Goal: Check status: Check status

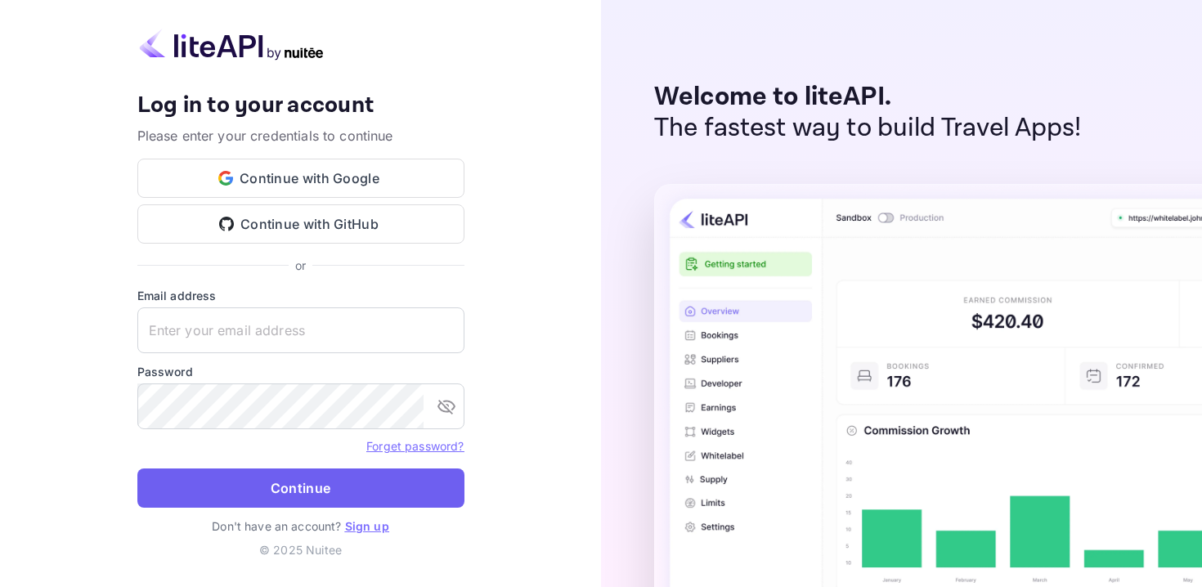
type input "[EMAIL_ADDRESS][DOMAIN_NAME]"
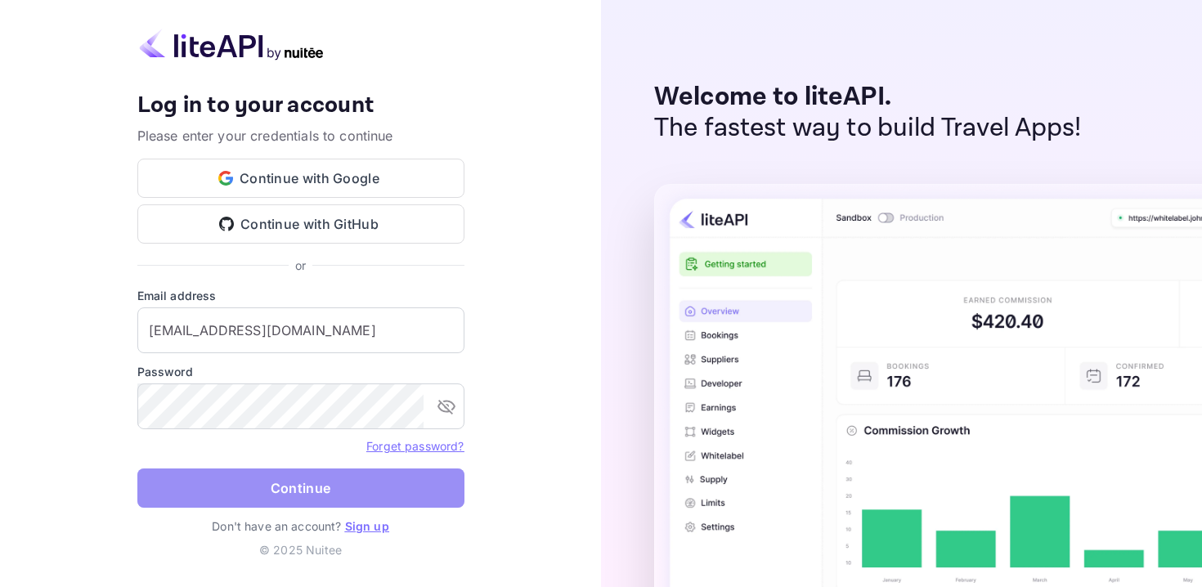
click at [323, 485] on button "Continue" at bounding box center [300, 488] width 327 height 39
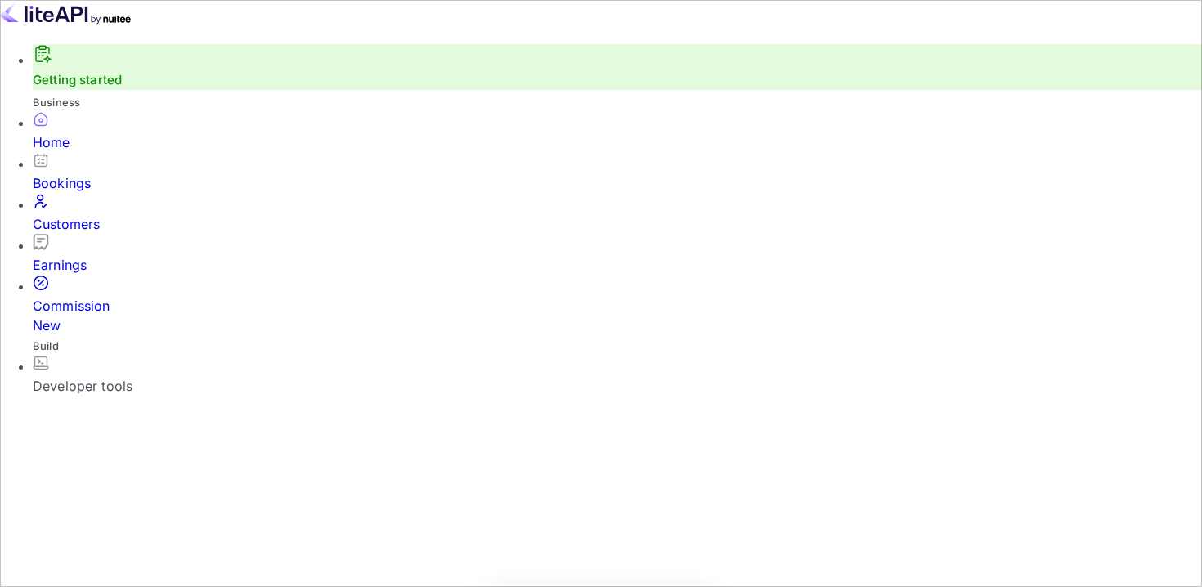
scroll to position [1, 1]
click at [88, 187] on div "Bookings" at bounding box center [617, 183] width 1169 height 20
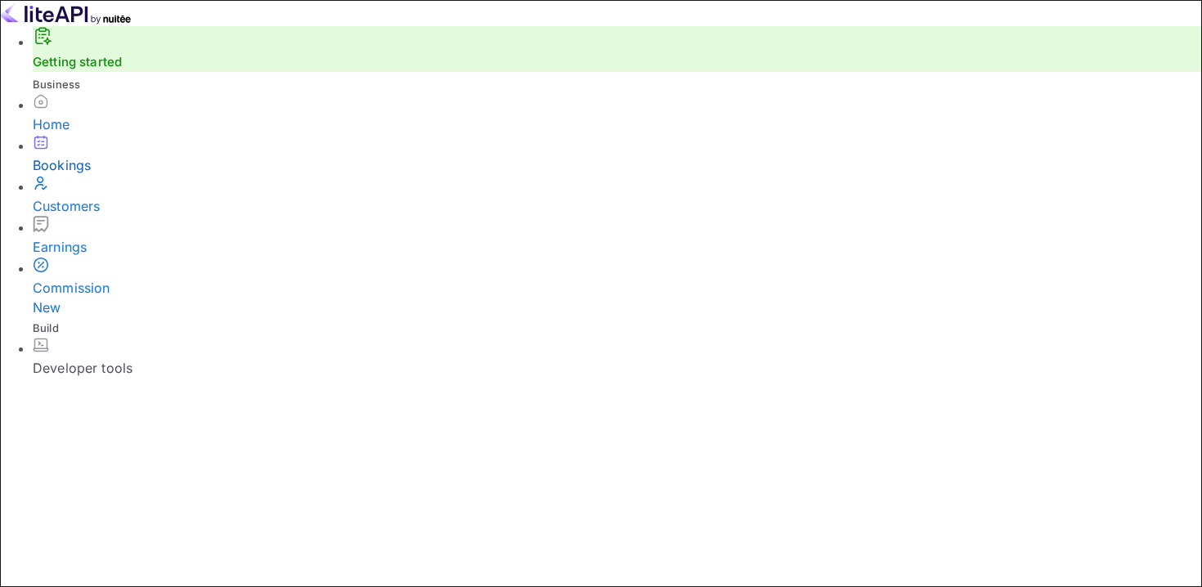
paste input "9274987"
type input "9274987"
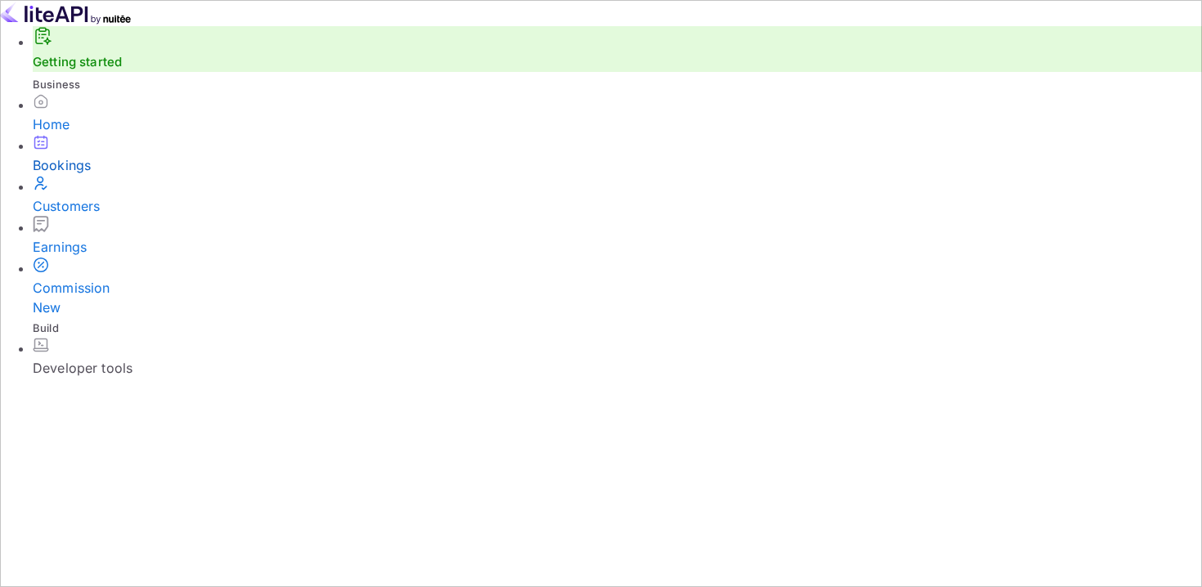
select select "8"
select select "2025"
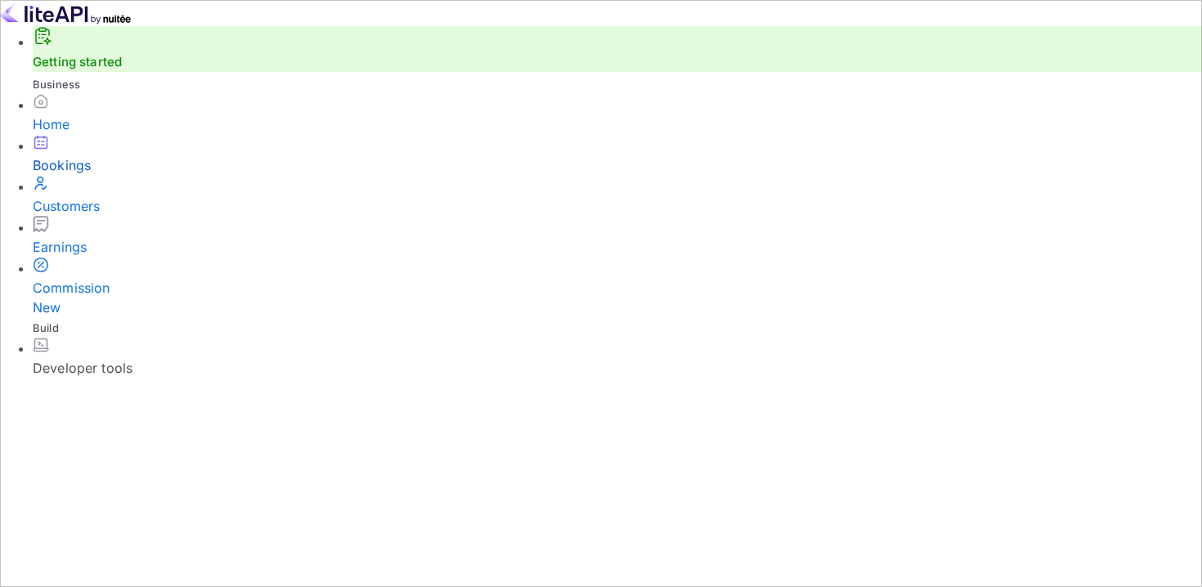
scroll to position [510, 0]
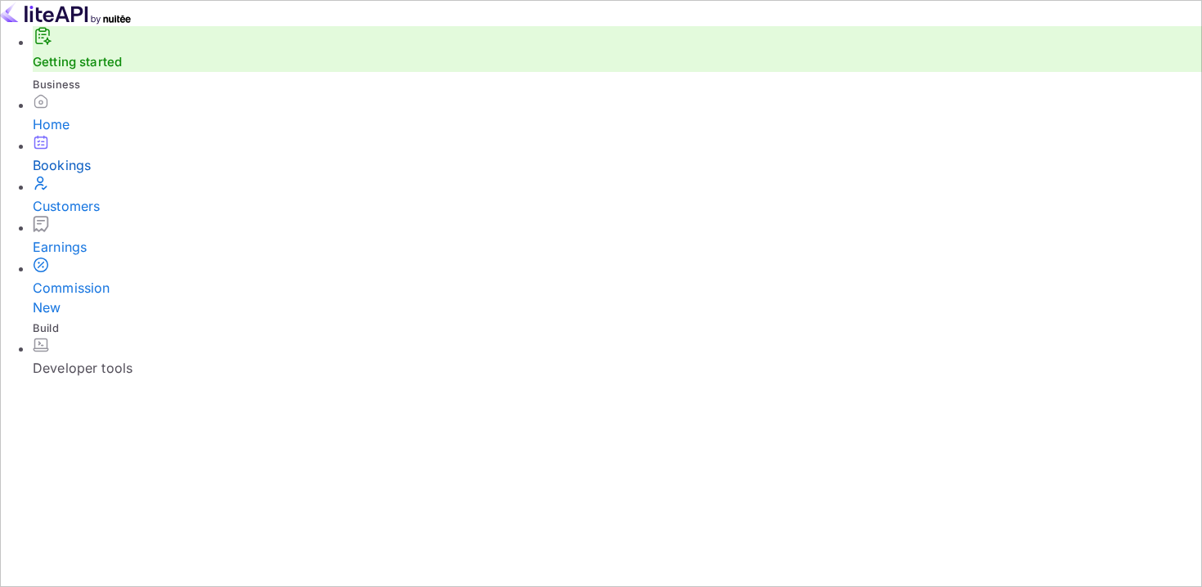
scroll to position [0, 0]
